Goal: Information Seeking & Learning: Learn about a topic

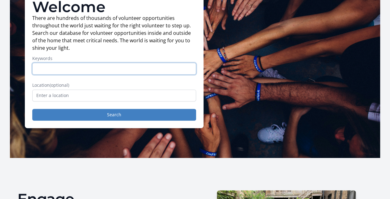
scroll to position [56, 0]
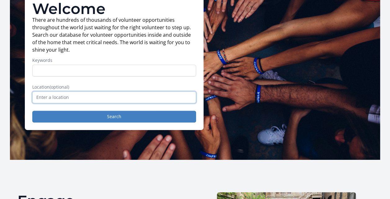
click at [91, 98] on input "text" at bounding box center [114, 97] width 164 height 12
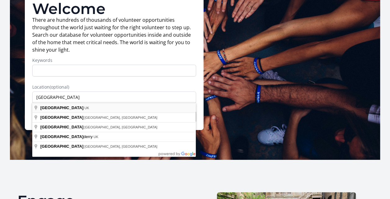
type input "[GEOGRAPHIC_DATA], [GEOGRAPHIC_DATA]"
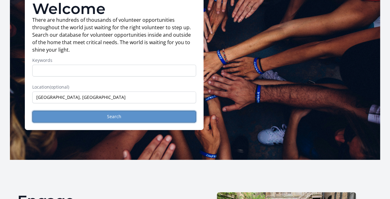
click at [95, 116] on button "Search" at bounding box center [114, 116] width 164 height 12
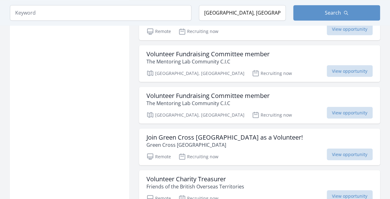
scroll to position [546, 0]
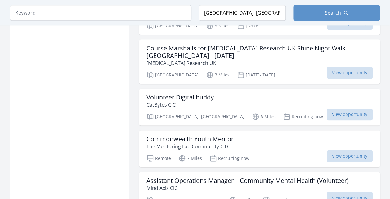
scroll to position [1564, 0]
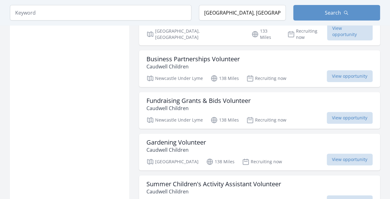
scroll to position [2408, 0]
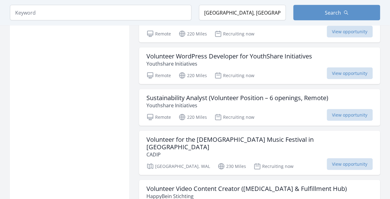
scroll to position [2929, 0]
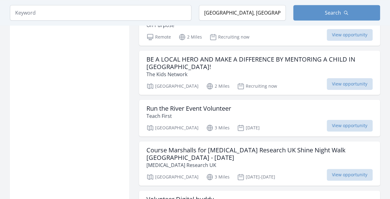
scroll to position [1512, 0]
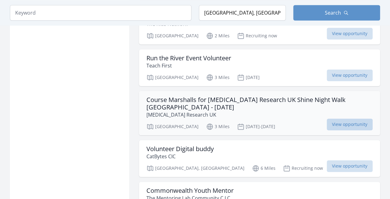
click at [369, 118] on span "View opportunity" at bounding box center [350, 124] width 46 height 12
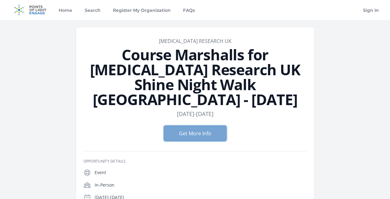
click at [210, 125] on button "Get More Info" at bounding box center [195, 133] width 63 height 16
